Goal: Task Accomplishment & Management: Manage account settings

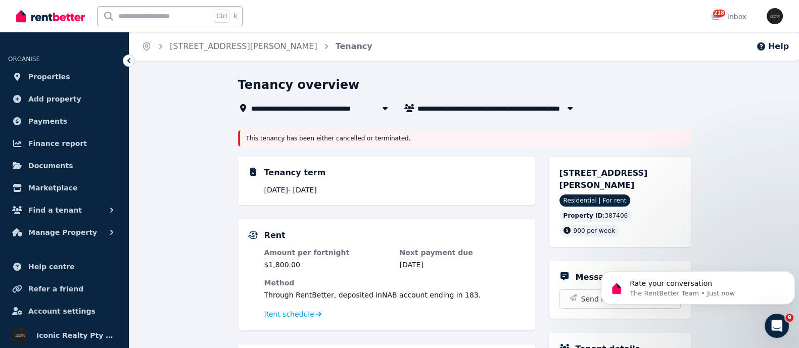
click at [129, 9] on input "text" at bounding box center [153, 16] width 113 height 19
type input "**"
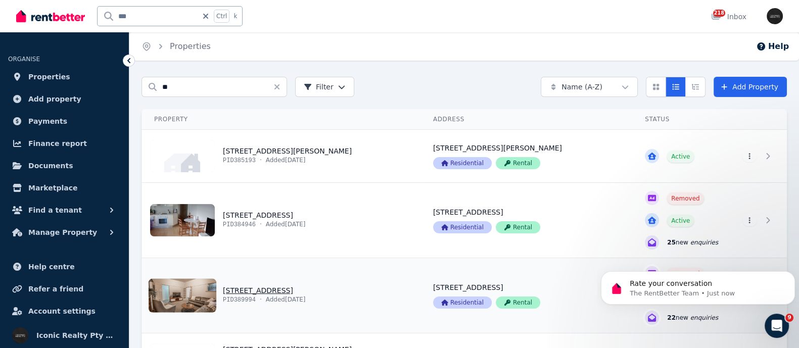
click at [249, 285] on link "View property details" at bounding box center [281, 295] width 279 height 75
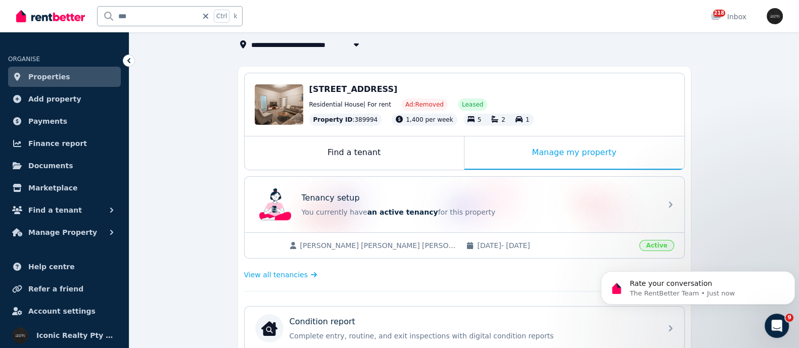
scroll to position [126, 0]
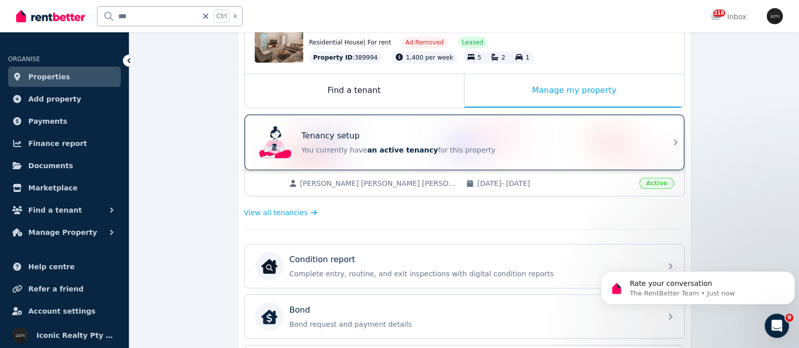
click at [340, 146] on p "You currently have an active tenancy for this property" at bounding box center [479, 150] width 354 height 10
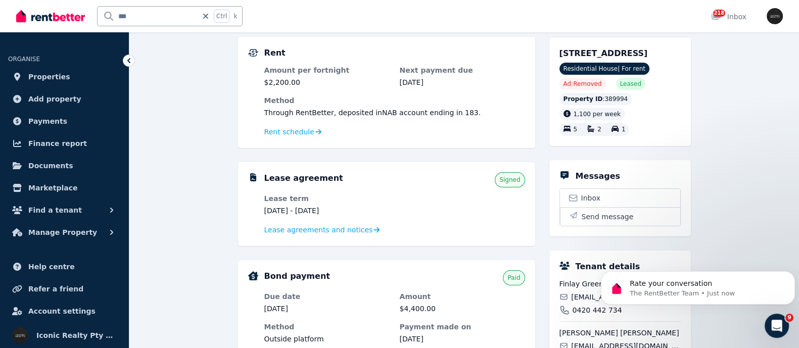
scroll to position [252, 0]
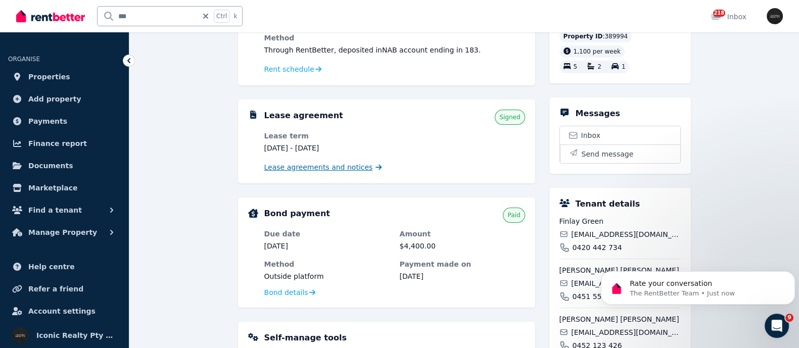
click at [308, 168] on span "Lease agreements and notices" at bounding box center [318, 167] width 109 height 10
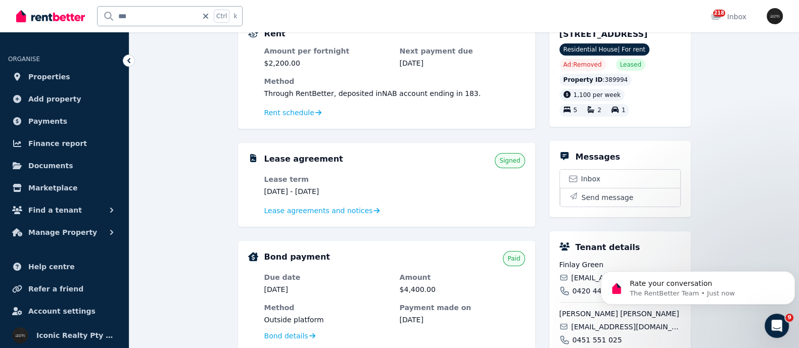
scroll to position [189, 0]
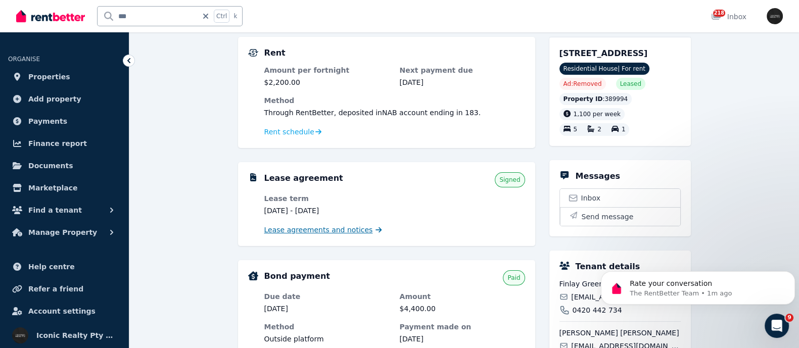
click at [341, 228] on span "Lease agreements and notices" at bounding box center [318, 230] width 109 height 10
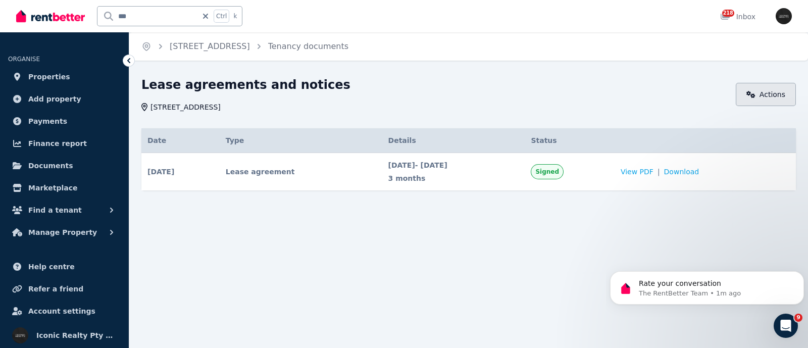
click at [765, 90] on link "Actions" at bounding box center [766, 94] width 60 height 23
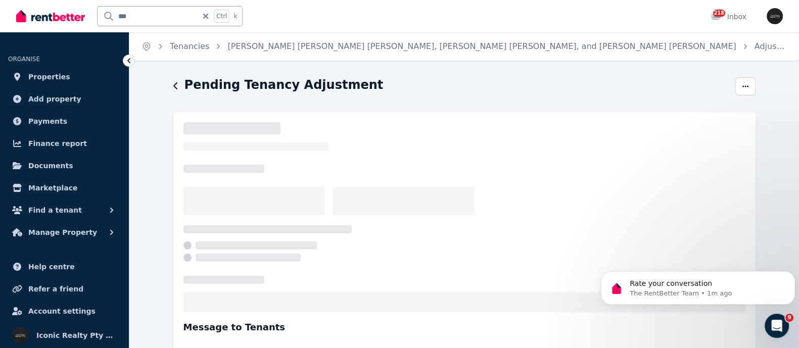
select select "**********"
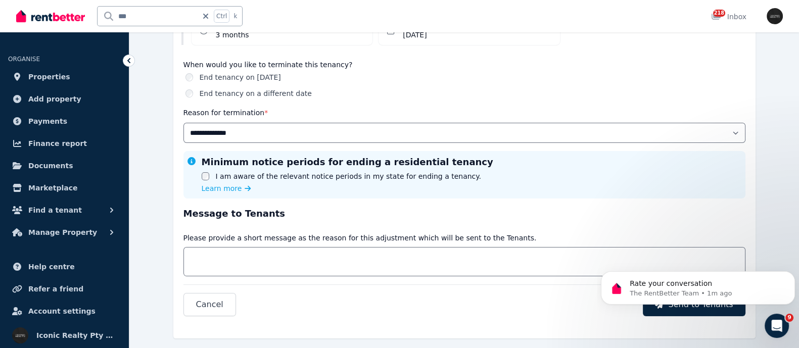
scroll to position [188, 0]
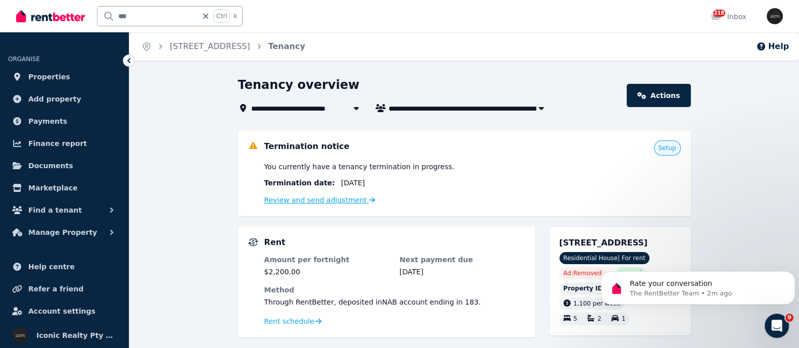
click at [327, 198] on link "Review and send adjustment" at bounding box center [319, 200] width 111 height 8
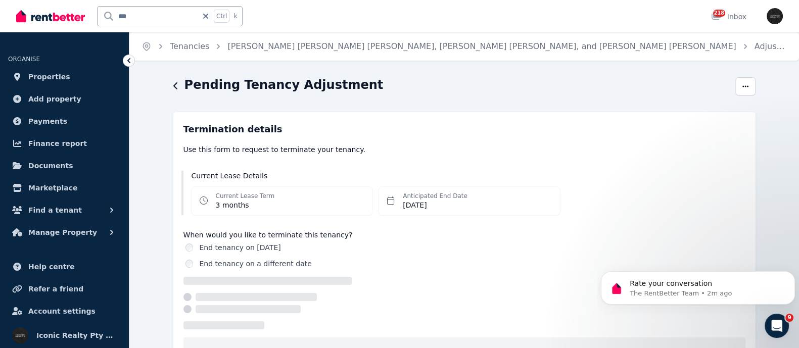
select select "**********"
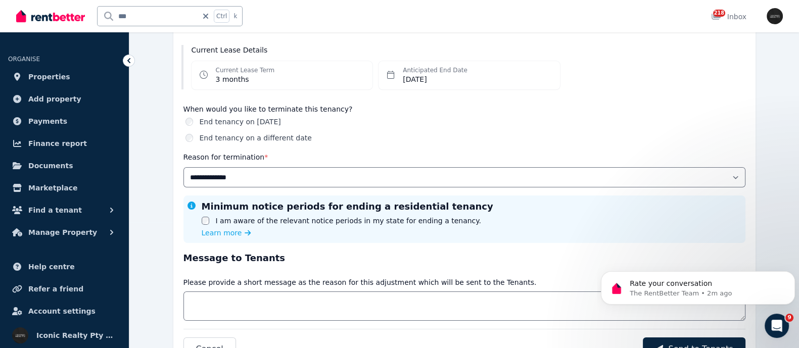
scroll to position [188, 0]
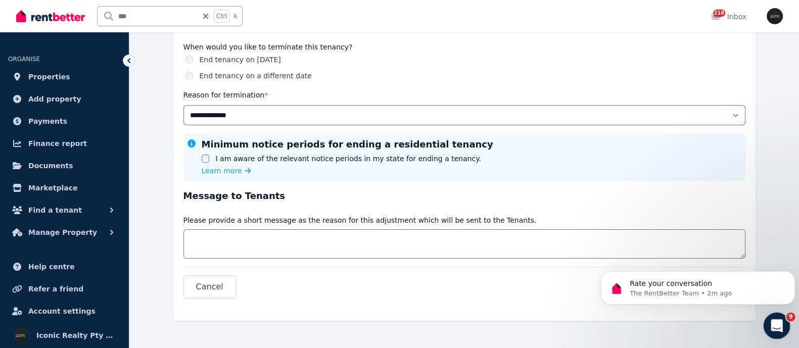
click at [775, 318] on icon "Open Intercom Messenger" at bounding box center [775, 324] width 17 height 17
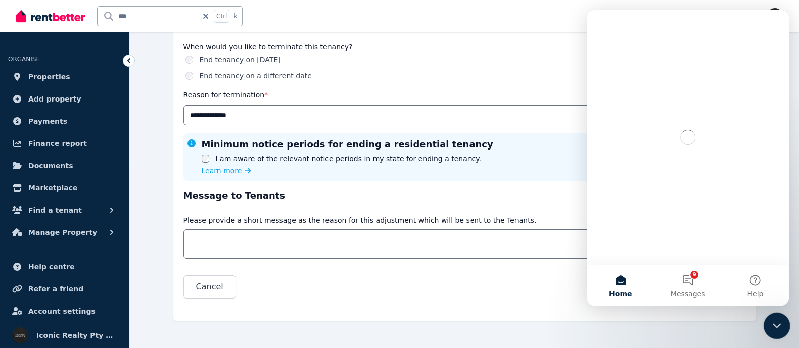
scroll to position [0, 0]
click at [775, 318] on icon "Close Intercom Messenger" at bounding box center [775, 324] width 12 height 12
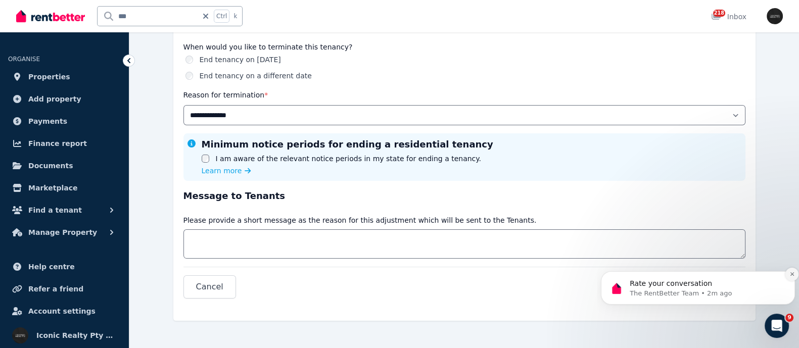
click at [789, 273] on icon "Dismiss notification" at bounding box center [792, 274] width 6 height 6
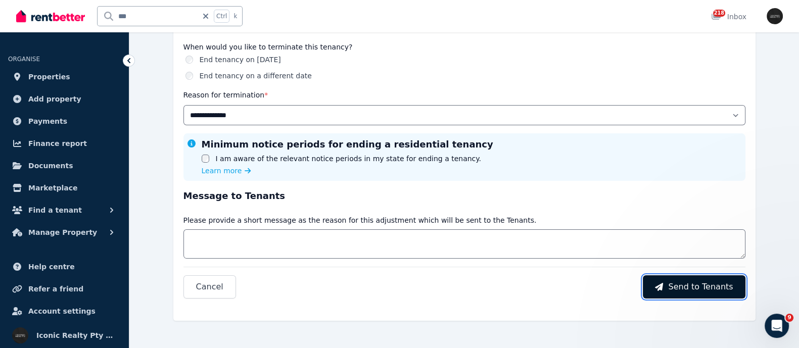
click at [719, 277] on button "Send to Tenants" at bounding box center [694, 286] width 102 height 23
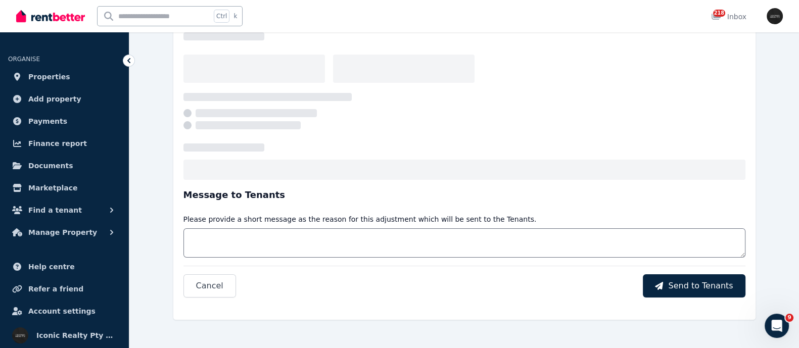
select select "**********"
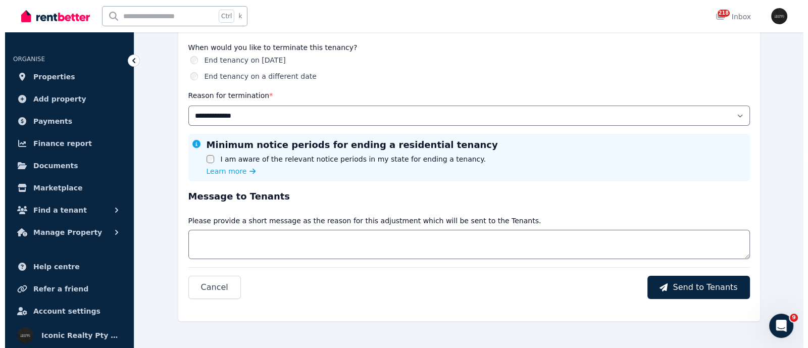
scroll to position [188, 0]
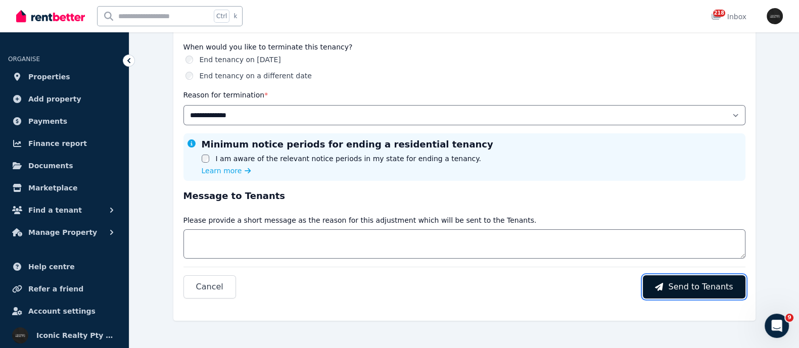
click at [714, 285] on span "Send to Tenants" at bounding box center [700, 287] width 65 height 12
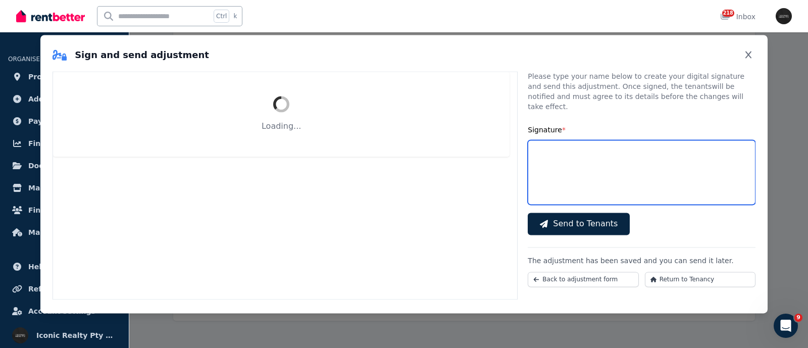
click at [540, 168] on input "Signature *" at bounding box center [642, 172] width 228 height 65
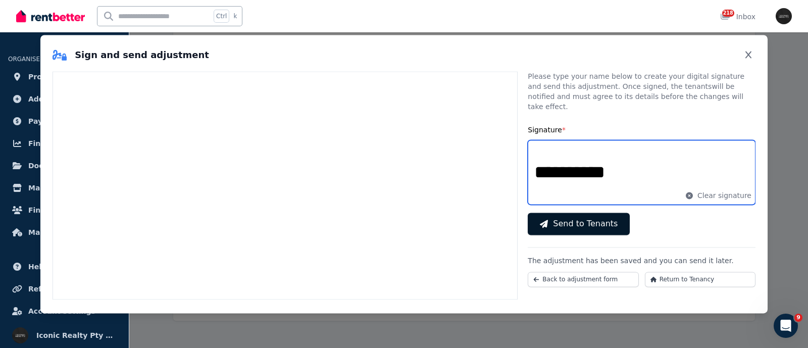
type input "**********"
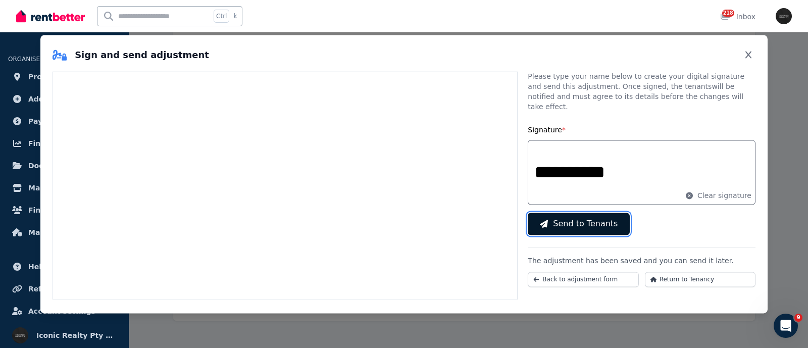
click at [555, 218] on span "Send to Tenants" at bounding box center [585, 224] width 65 height 12
